Goal: Task Accomplishment & Management: Use online tool/utility

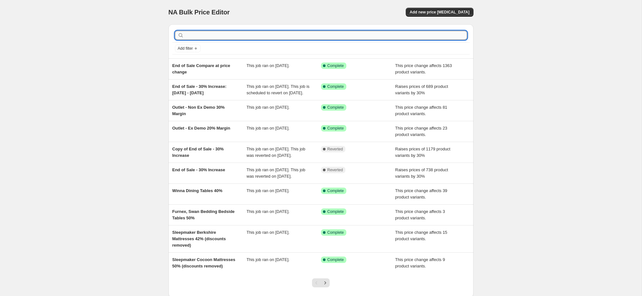
click at [238, 35] on input "text" at bounding box center [326, 35] width 282 height 9
type input "axl"
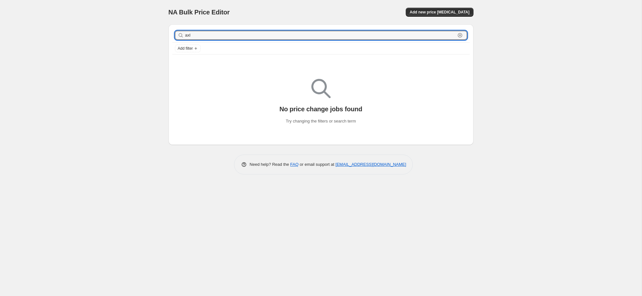
drag, startPoint x: 225, startPoint y: 35, endPoint x: 91, endPoint y: 39, distance: 134.3
click at [91, 39] on div "NA Bulk Price Editor. This page is ready NA Bulk Price Editor Add new price cha…" at bounding box center [321, 148] width 642 height 296
type input "ax"
drag, startPoint x: 198, startPoint y: 37, endPoint x: 161, endPoint y: 37, distance: 37.3
click at [162, 37] on div "NA Bulk Price Editor. This page is ready NA Bulk Price Editor Add new price cha…" at bounding box center [321, 92] width 320 height 184
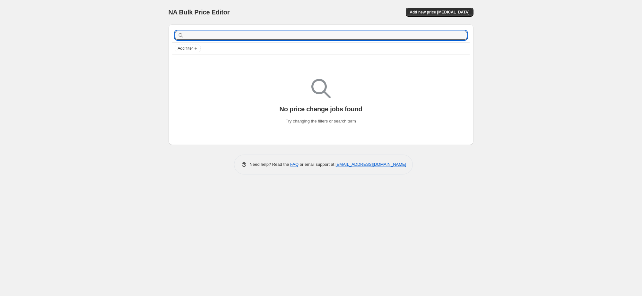
click at [102, 37] on div "NA Bulk Price Editor. This page is ready NA Bulk Price Editor Add new price cha…" at bounding box center [321, 148] width 642 height 296
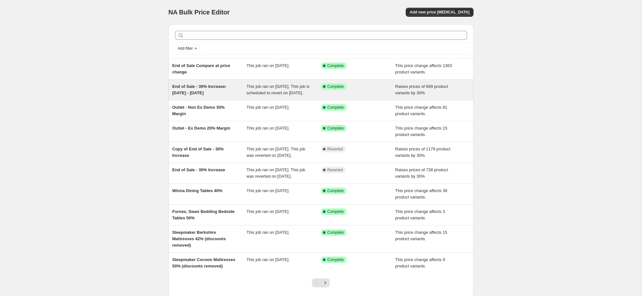
click at [235, 95] on div "End of Sale - 30% Increase: [DATE] - [DATE]" at bounding box center [209, 89] width 75 height 13
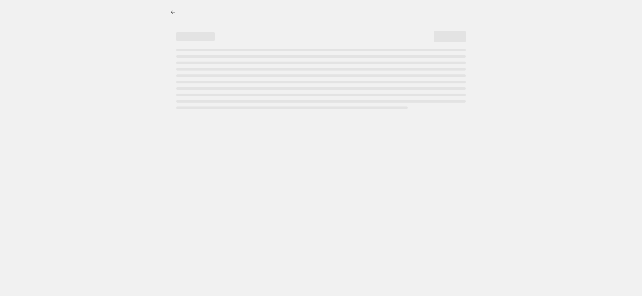
select select "percentage"
select select "no_change"
select select "product_status"
select select "tag"
select select "not_equal"
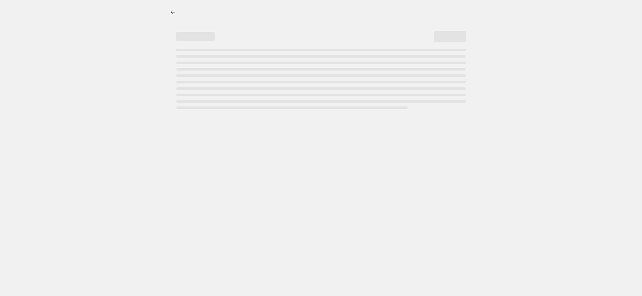
select select "tag"
select select "not_equal"
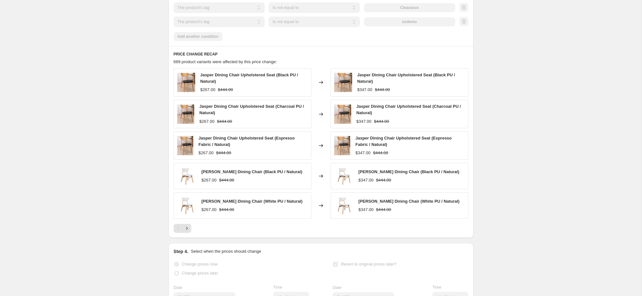
scroll to position [471, 0]
click at [191, 234] on button "Next" at bounding box center [186, 229] width 9 height 9
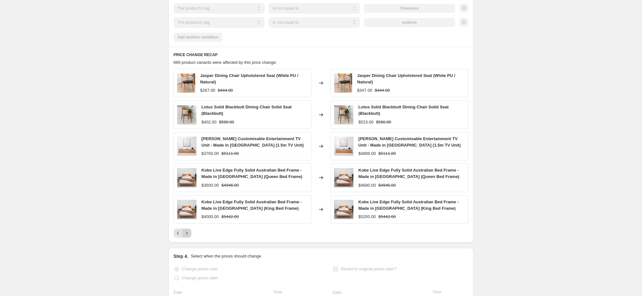
click at [190, 236] on button "Next" at bounding box center [186, 233] width 9 height 9
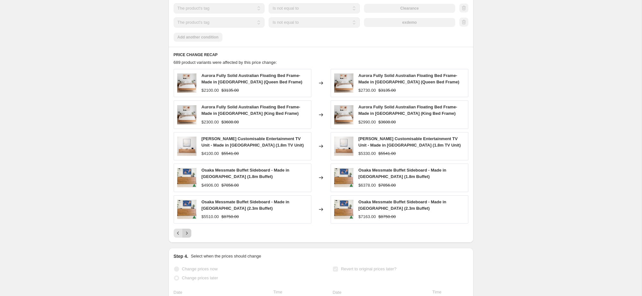
click at [190, 236] on button "Next" at bounding box center [186, 233] width 9 height 9
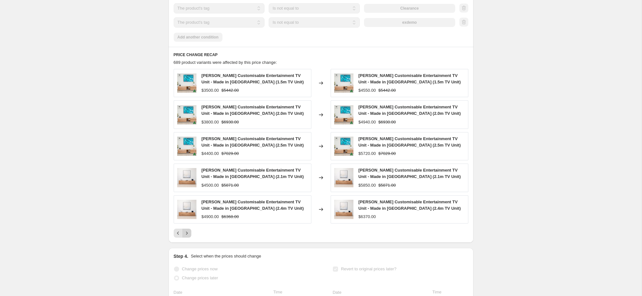
click at [184, 237] on icon "Next" at bounding box center [187, 233] width 6 height 6
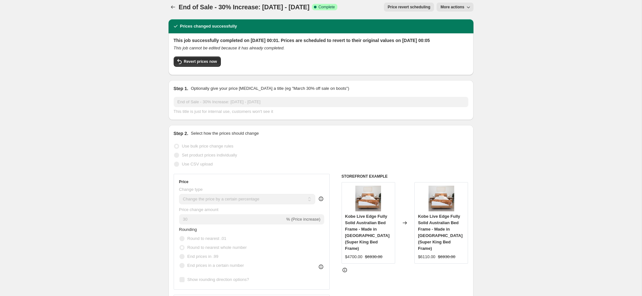
scroll to position [0, 0]
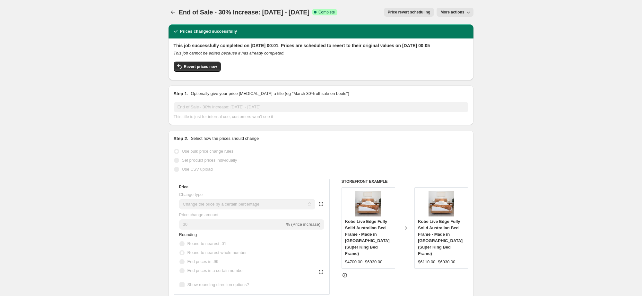
click at [464, 8] on button "More actions" at bounding box center [455, 12] width 37 height 9
click at [473, 36] on span "Export Recap CSV" at bounding box center [457, 36] width 35 height 5
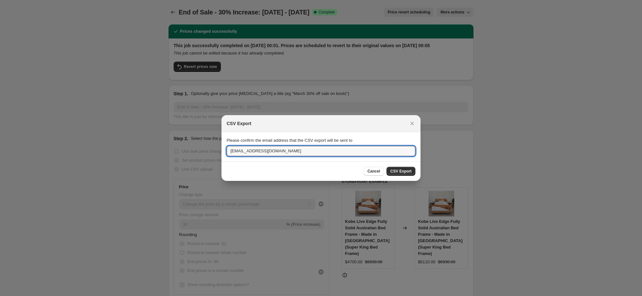
drag, startPoint x: 238, startPoint y: 151, endPoint x: 223, endPoint y: 151, distance: 15.4
click at [223, 151] on section "Please confirm the email address that the CSV export will be sent to luke@theac…" at bounding box center [321, 146] width 199 height 29
type input "Yarden@theacaciatree.com.au"
click at [409, 168] on button "CSV Export" at bounding box center [401, 171] width 29 height 9
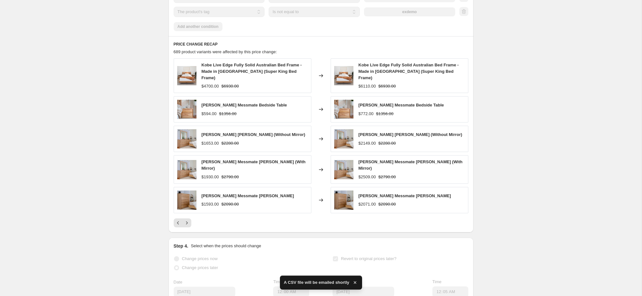
scroll to position [475, 0]
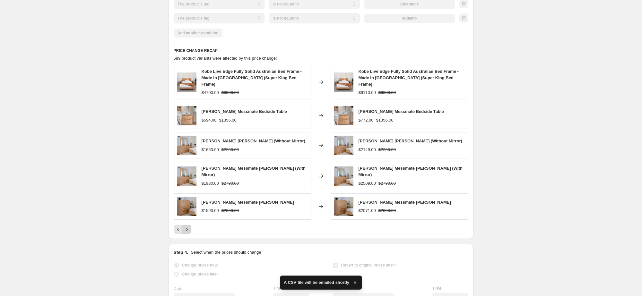
click at [189, 229] on icon "Next" at bounding box center [187, 229] width 6 height 6
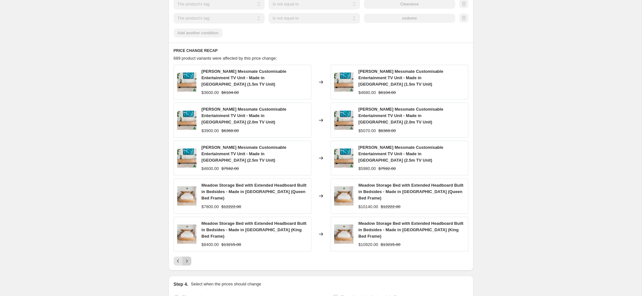
click at [189, 229] on img at bounding box center [186, 234] width 19 height 19
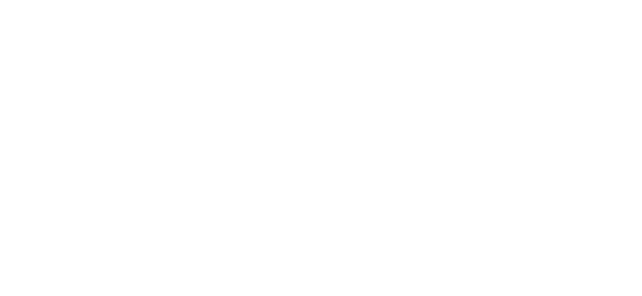
select select "percentage"
select select "no_change"
select select "product_status"
select select "tag"
select select "not_equal"
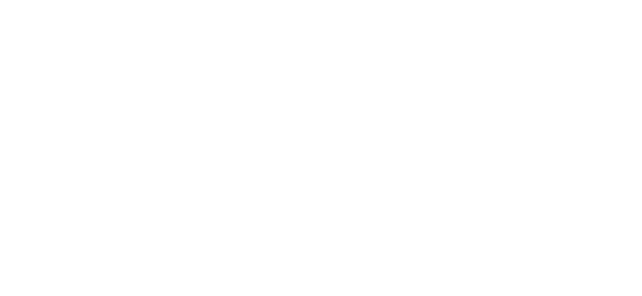
select select "tag"
select select "not_equal"
